Goal: Browse casually: Explore the website without a specific task or goal

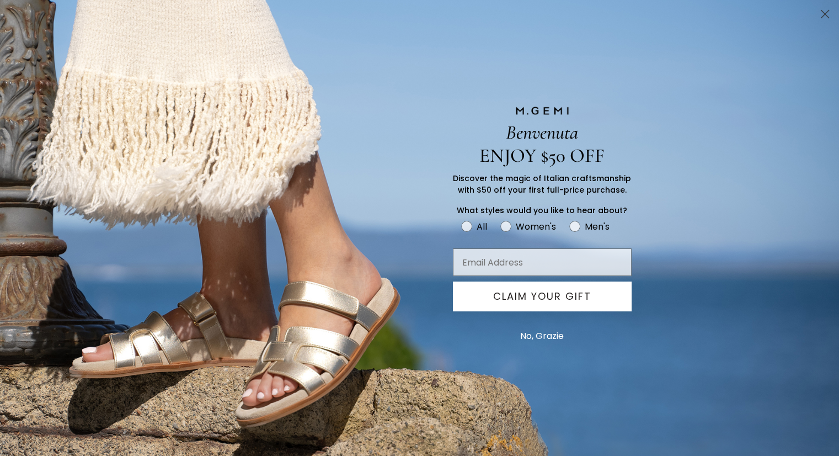
click at [820, 10] on circle "Close dialog" at bounding box center [825, 14] width 18 height 18
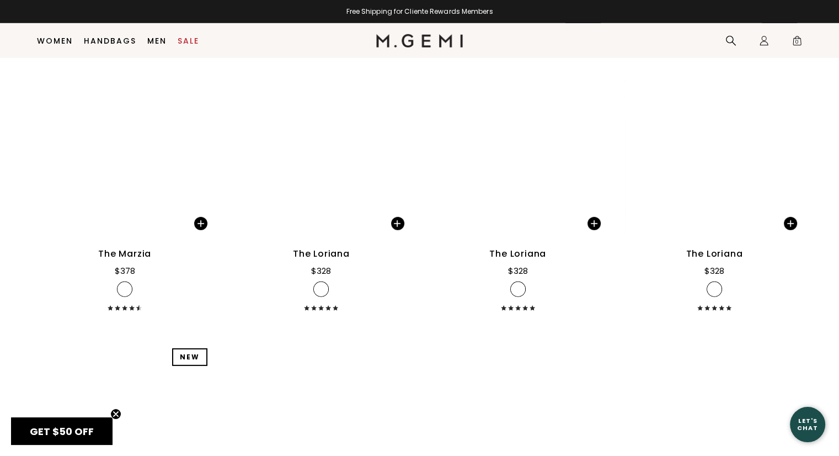
scroll to position [3406, 0]
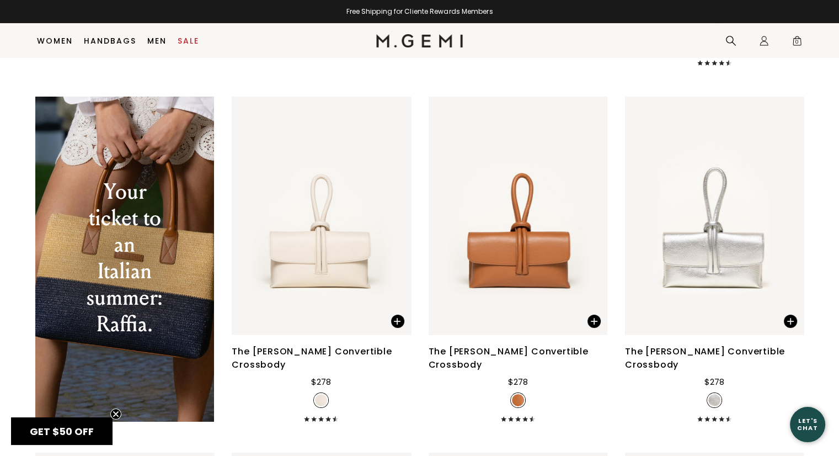
scroll to position [3965, 0]
